Goal: Task Accomplishment & Management: Manage account settings

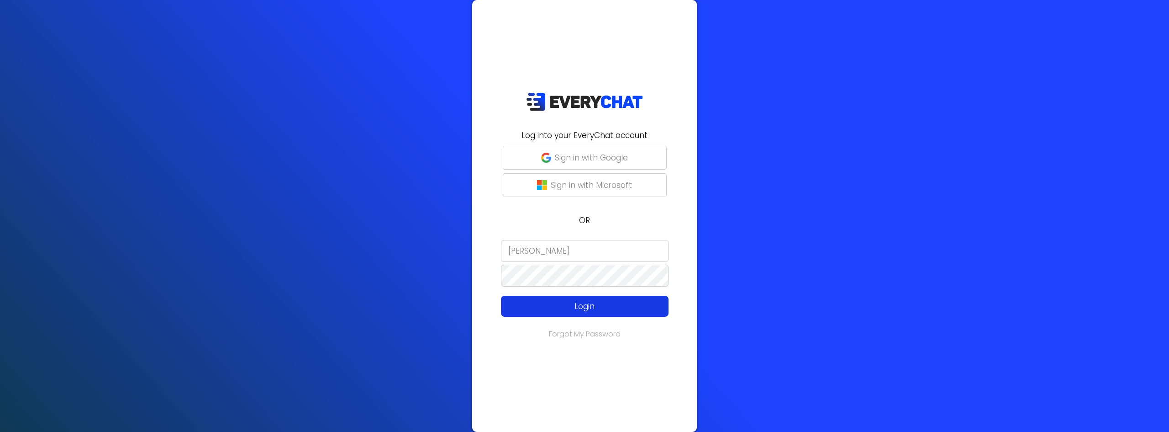
click at [591, 304] on p "Login" at bounding box center [585, 306] width 134 height 12
click at [577, 312] on button "Login" at bounding box center [585, 305] width 168 height 21
drag, startPoint x: 548, startPoint y: 368, endPoint x: 550, endPoint y: 362, distance: 6.8
click at [549, 365] on div "Log into your EveryChat account Sign in with Google Sign in with Microsoft OR […" at bounding box center [584, 216] width 225 height 432
click at [519, 310] on p "Login" at bounding box center [585, 306] width 134 height 12
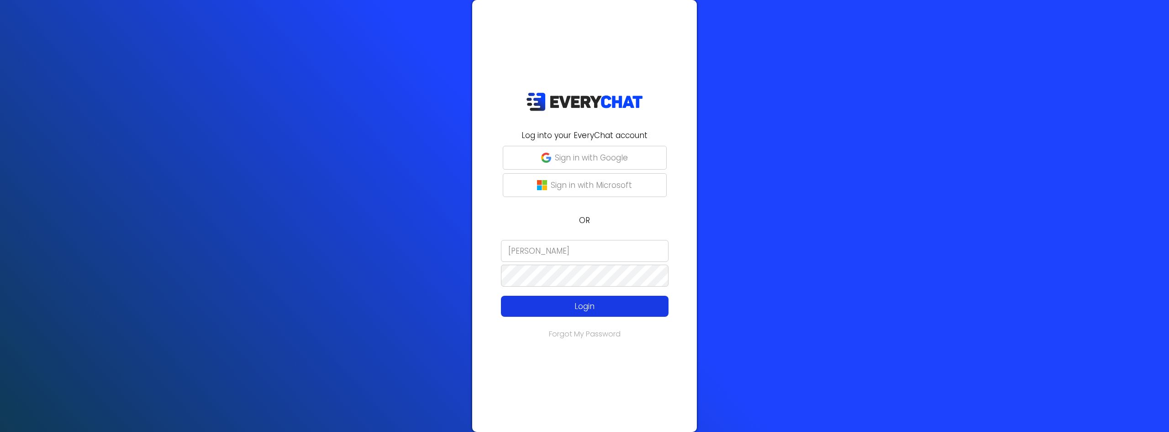
click at [539, 310] on p "Login" at bounding box center [585, 306] width 134 height 12
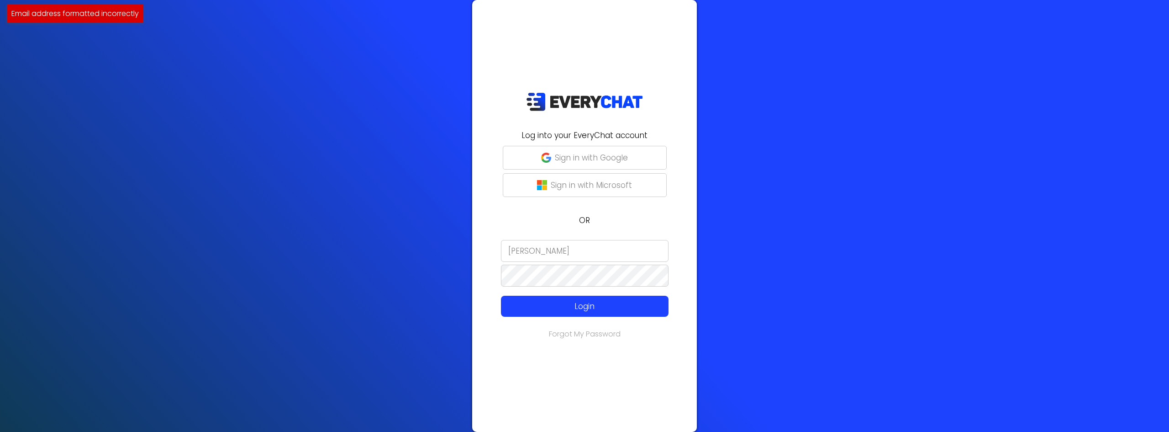
click at [586, 251] on input "[PERSON_NAME]" at bounding box center [585, 251] width 168 height 22
drag, startPoint x: 578, startPoint y: 248, endPoint x: 521, endPoint y: 256, distance: 57.2
click at [521, 256] on input "[PERSON_NAME]" at bounding box center [585, 251] width 168 height 22
type input "[PERSON_NAME]"
click at [607, 155] on p "Sign in with Google" at bounding box center [591, 158] width 73 height 12
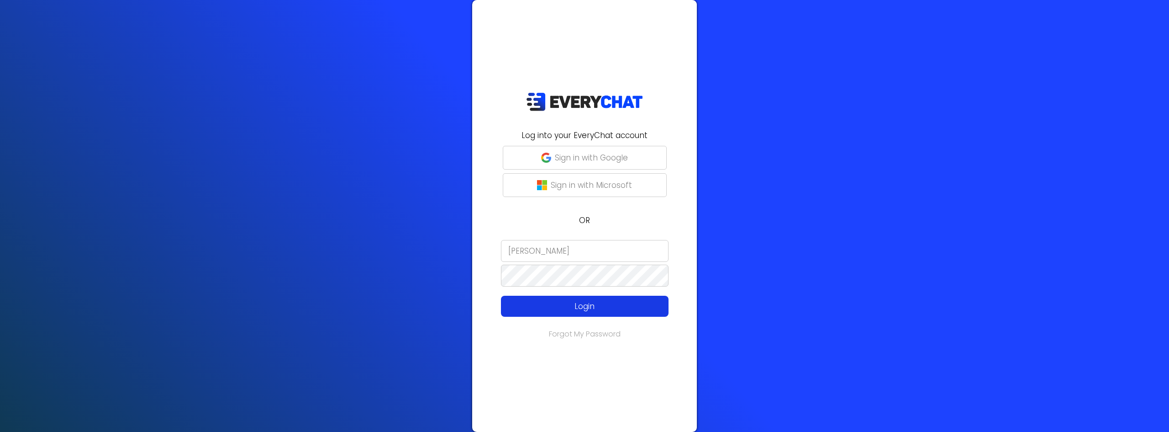
click at [577, 306] on p "Login" at bounding box center [585, 306] width 134 height 12
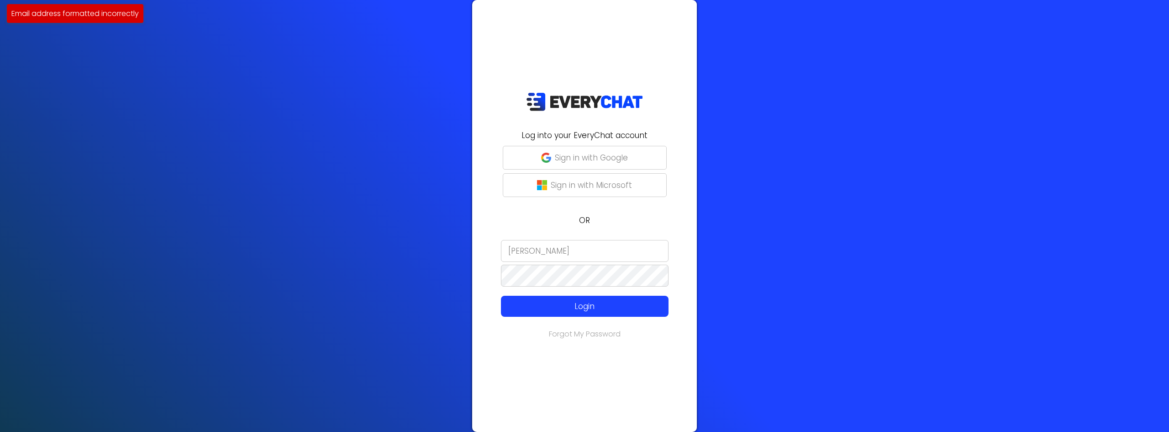
drag, startPoint x: 593, startPoint y: 250, endPoint x: 528, endPoint y: 253, distance: 64.9
click at [528, 253] on input "[PERSON_NAME]" at bounding box center [585, 251] width 168 height 22
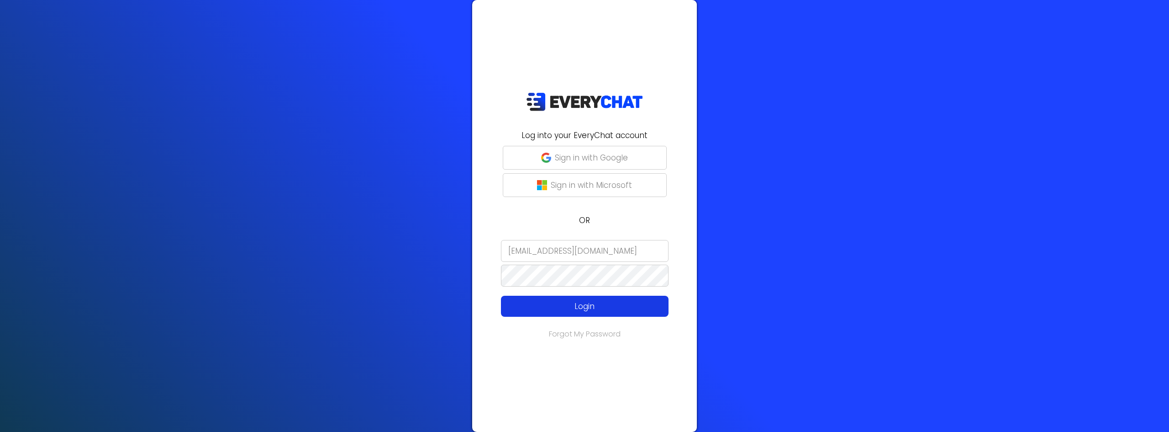
type input "Emilyg@matthewslandscape.com"
click at [610, 305] on p "Login" at bounding box center [585, 306] width 134 height 12
